Goal: Browse casually

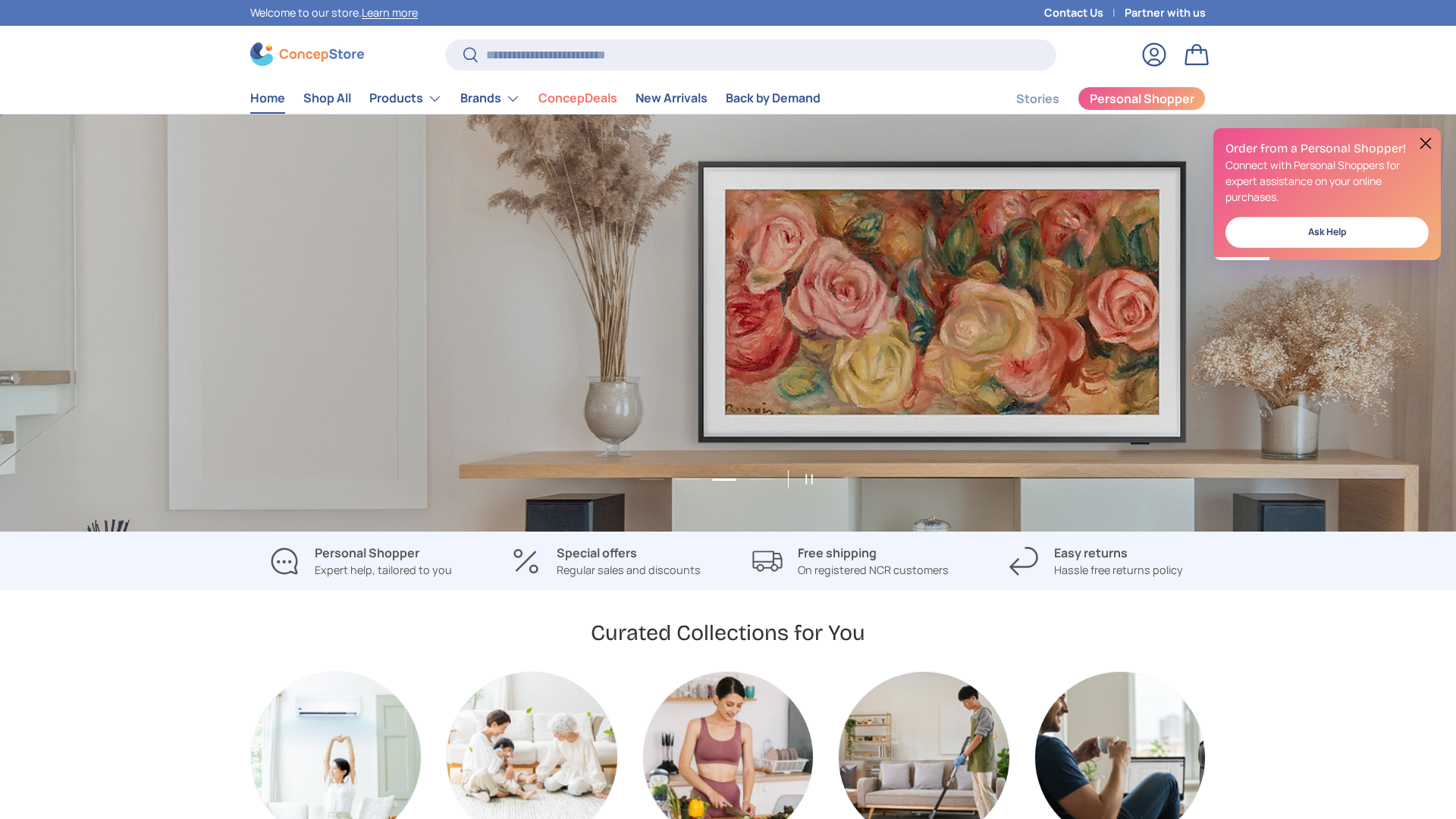
scroll to position [0, 2913]
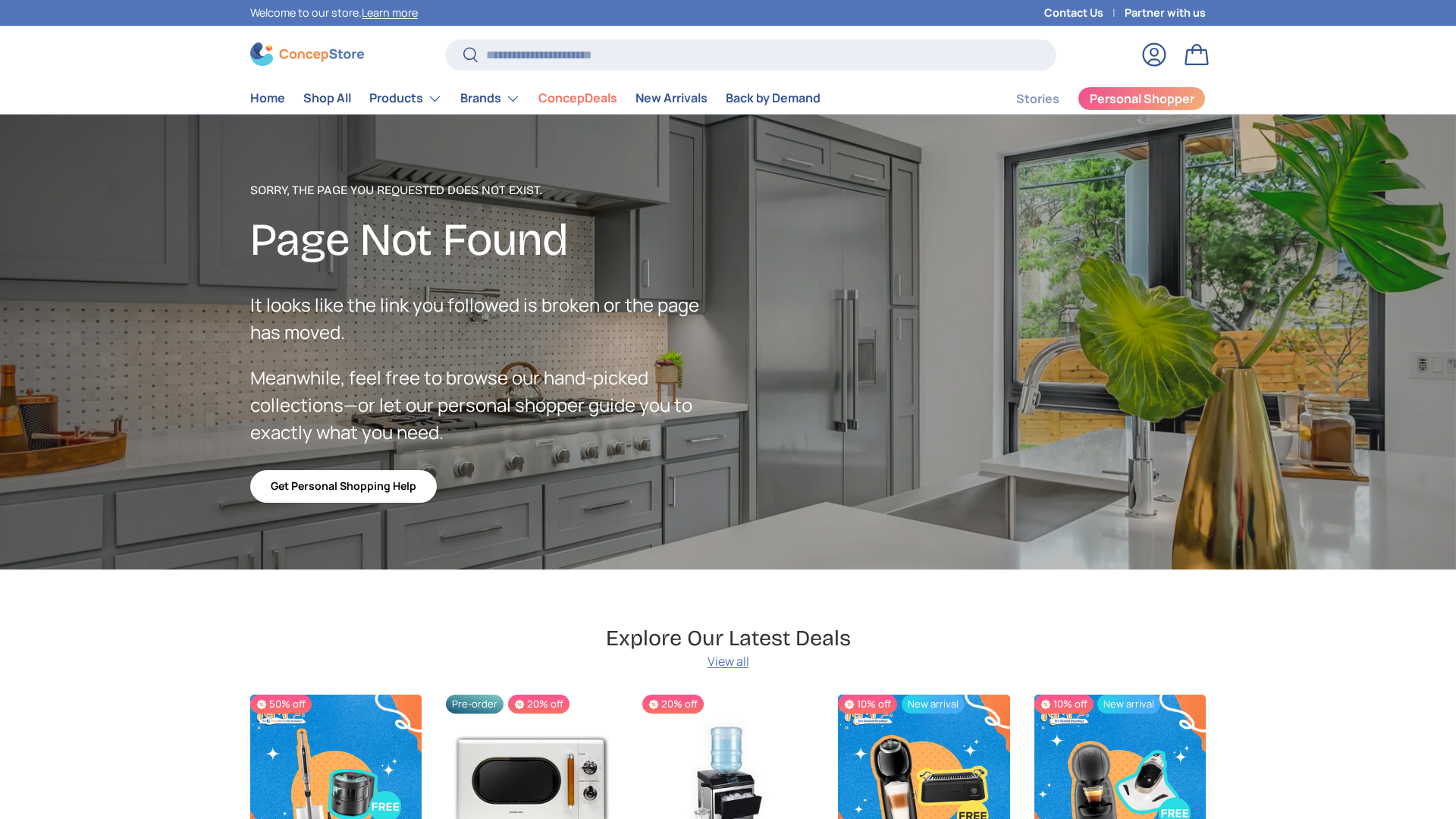
scroll to position [2637, 6201]
